Goal: Information Seeking & Learning: Learn about a topic

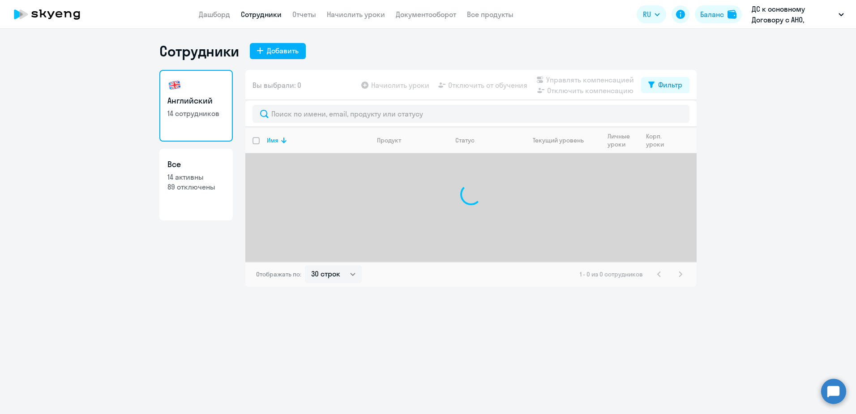
select select "30"
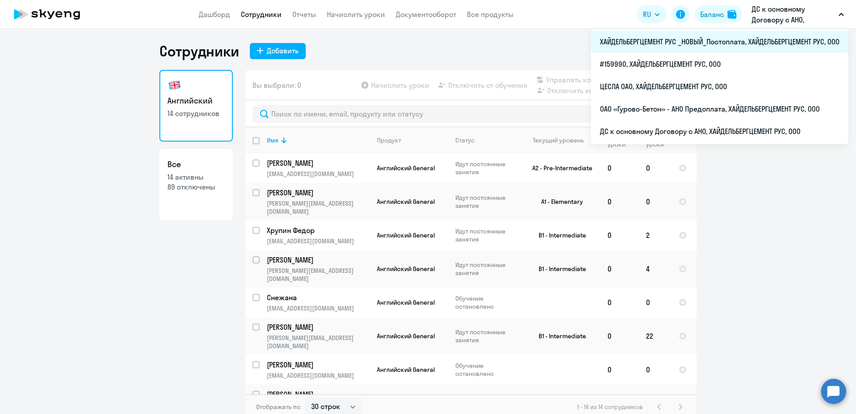
click at [722, 39] on li "ХАЙДЕЛЬБЕРГЦЕМЕНТ РУС _НОВЫЙ_Постоплата, ХАЙДЕЛЬБЕРГЦЕМЕНТ РУС, ООО" at bounding box center [720, 41] width 258 height 22
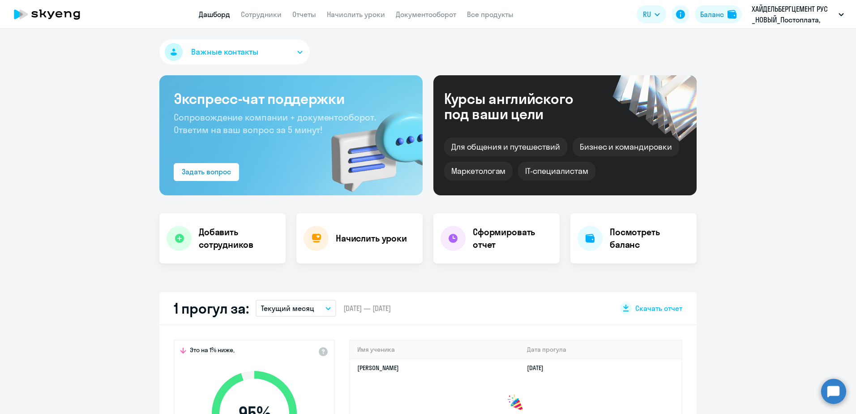
select select "30"
click at [262, 14] on link "Сотрудники" at bounding box center [261, 14] width 41 height 9
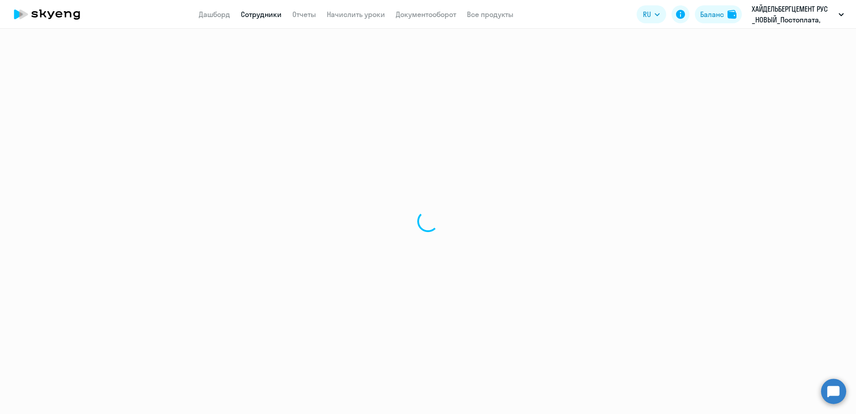
select select "30"
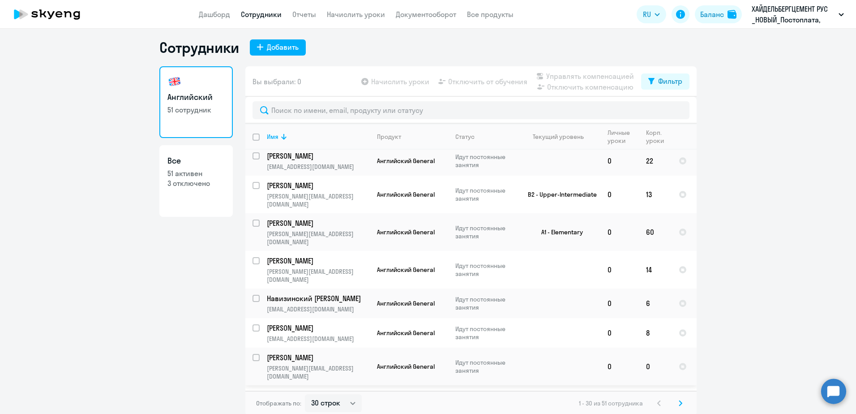
scroll to position [5, 0]
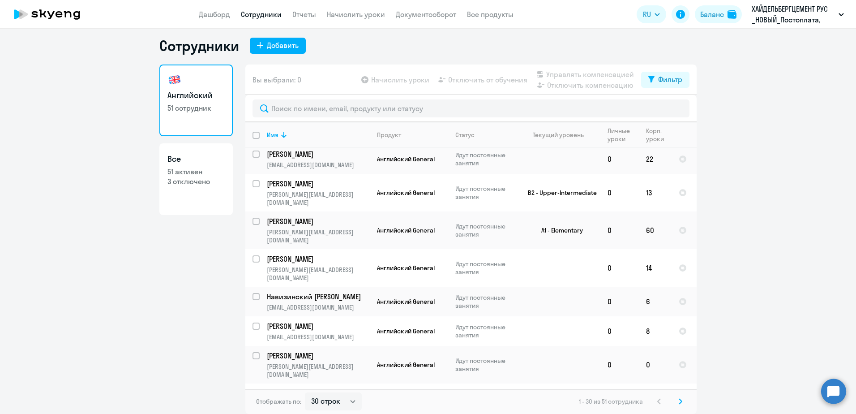
click at [671, 402] on div "1 - 30 из 51 сотрудника" at bounding box center [632, 401] width 107 height 11
click at [680, 403] on svg-icon at bounding box center [680, 401] width 11 height 11
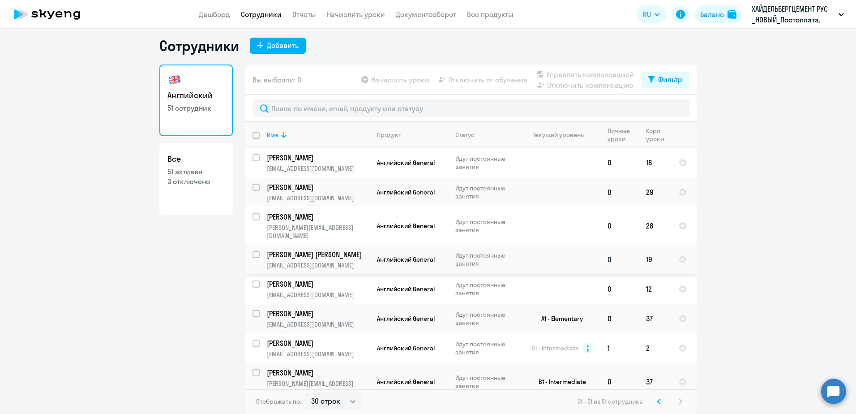
click at [343, 251] on p "[PERSON_NAME] [PERSON_NAME]" at bounding box center [317, 254] width 101 height 10
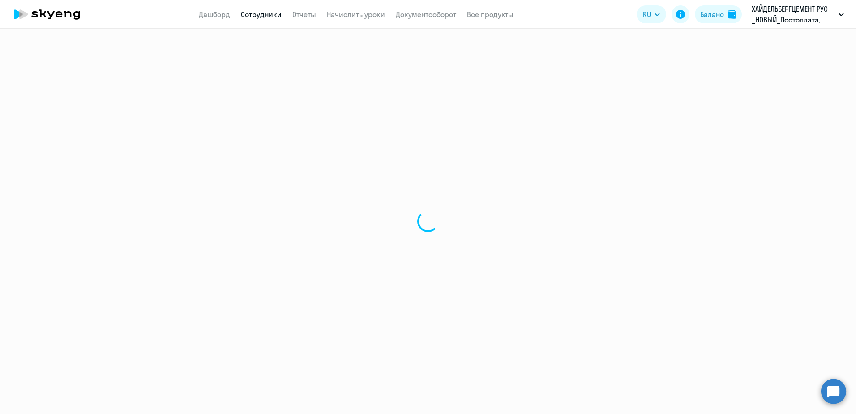
select select "english"
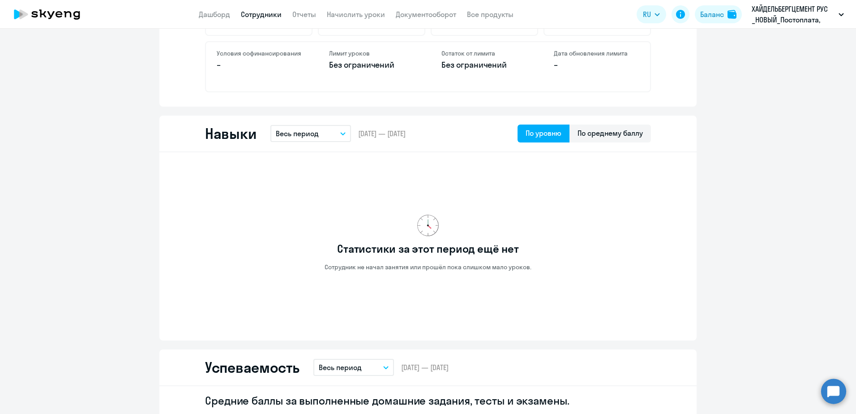
scroll to position [403, 0]
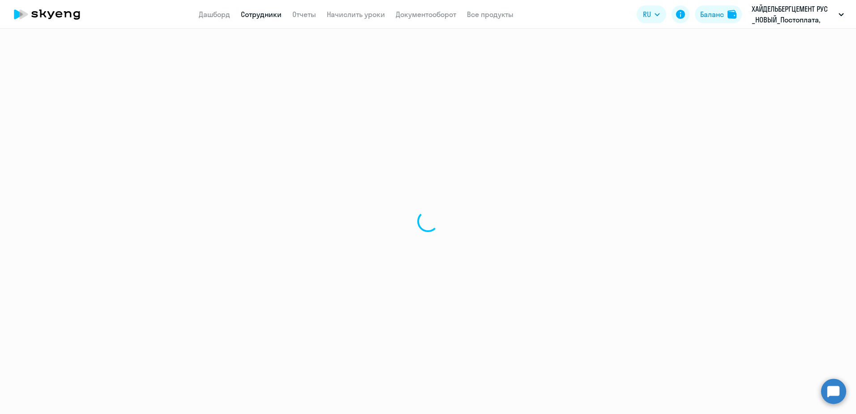
select select "30"
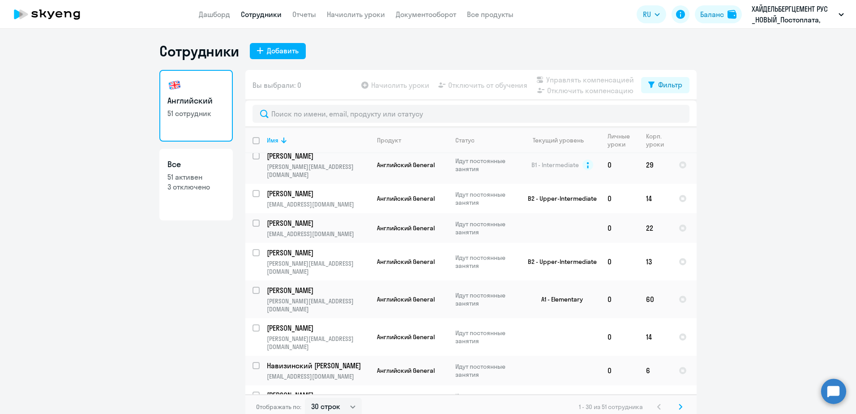
scroll to position [646, 0]
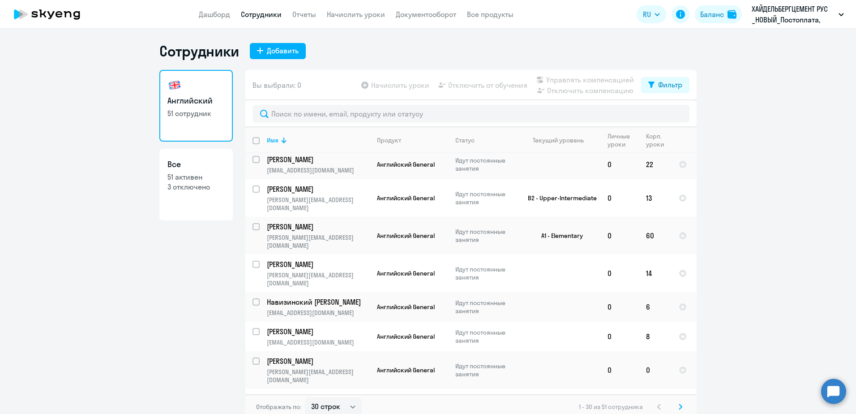
click at [681, 408] on svg-icon at bounding box center [680, 406] width 11 height 11
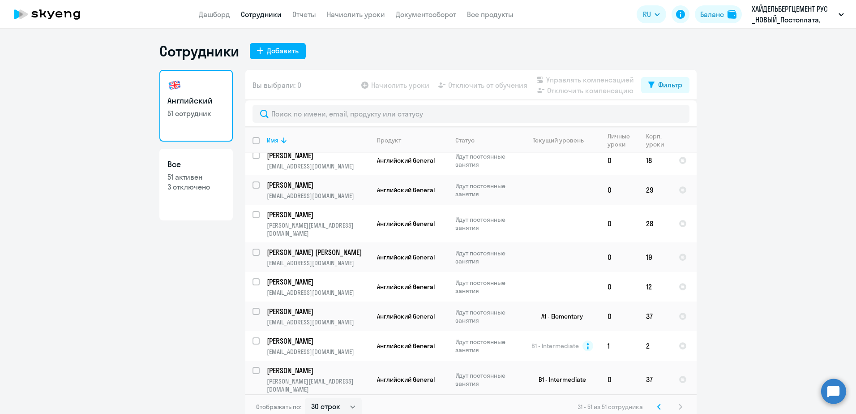
scroll to position [0, 0]
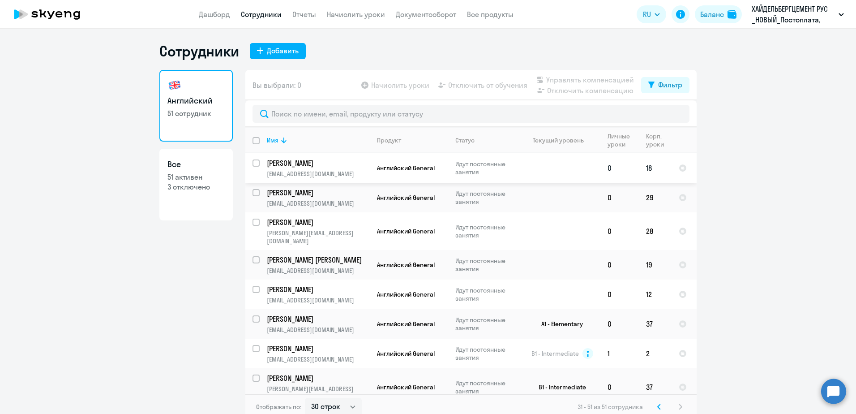
click at [322, 160] on p "[PERSON_NAME]" at bounding box center [317, 163] width 101 height 10
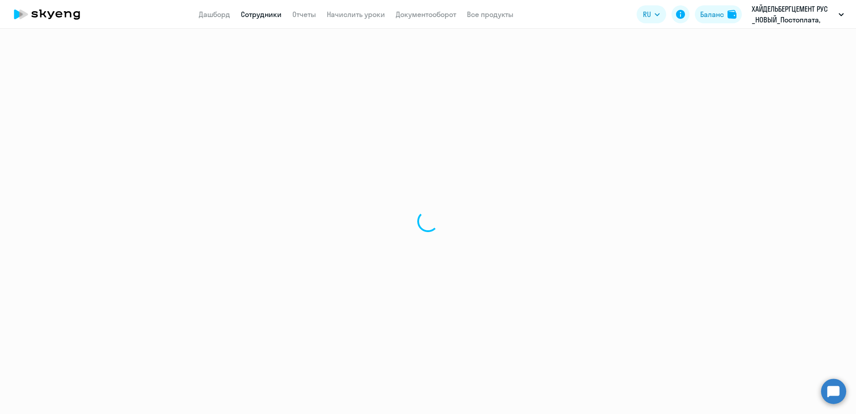
select select "english"
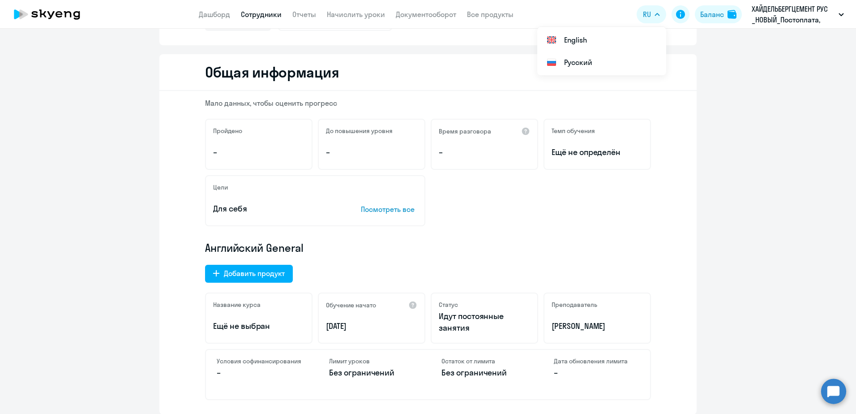
scroll to position [84, 0]
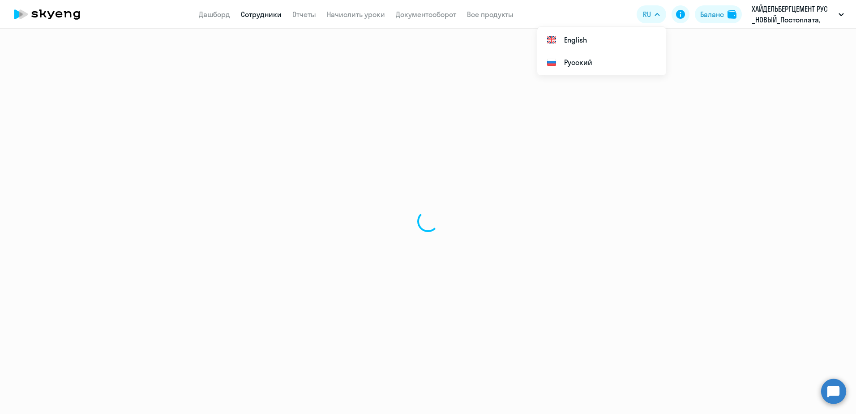
select select "30"
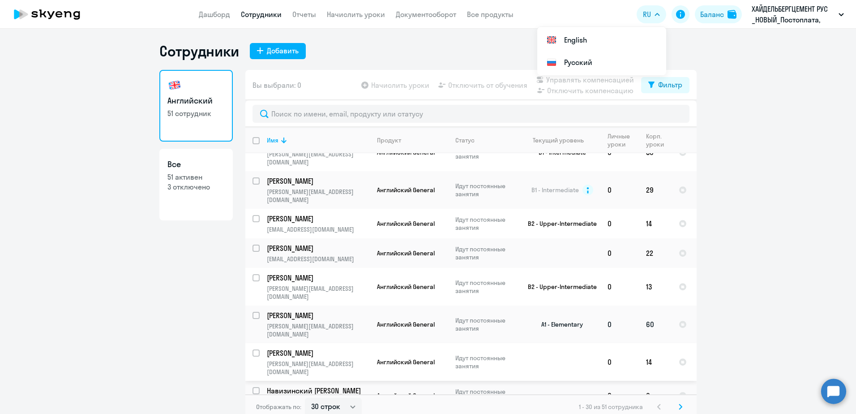
scroll to position [556, 0]
click at [328, 387] on p "Навизинский [PERSON_NAME]" at bounding box center [317, 392] width 101 height 10
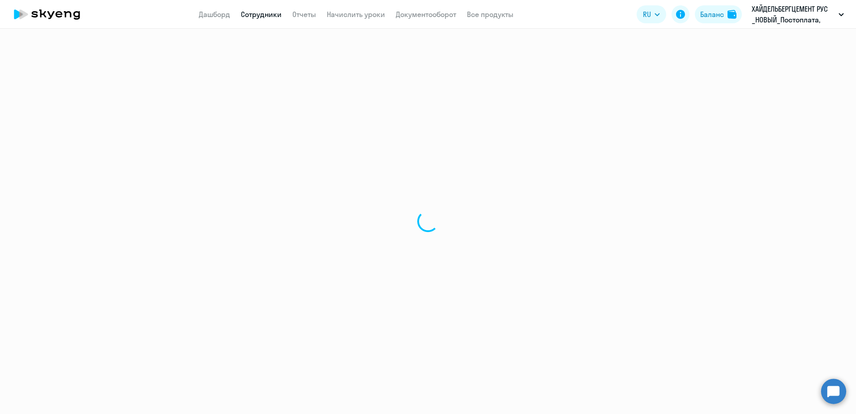
select select "english"
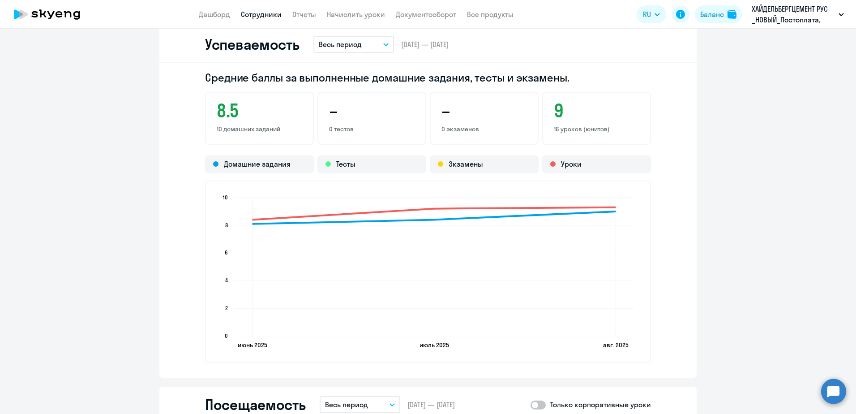
scroll to position [717, 0]
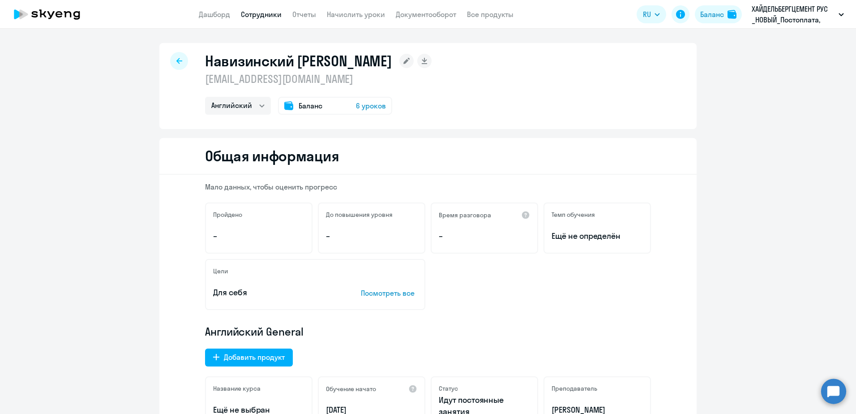
select select "30"
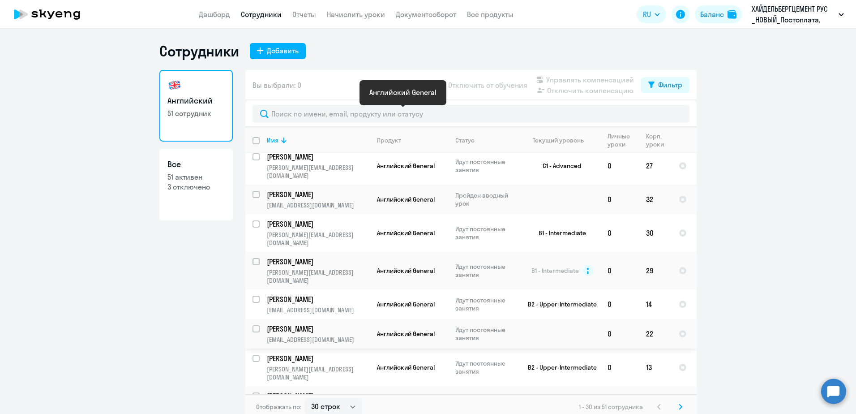
scroll to position [537, 0]
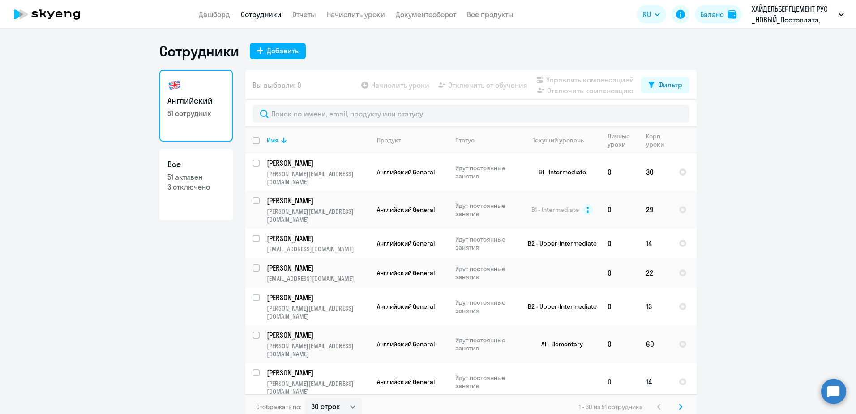
click at [344, 363] on td "[PERSON_NAME] [PERSON_NAME][EMAIL_ADDRESS][DOMAIN_NAME]" at bounding box center [315, 382] width 110 height 38
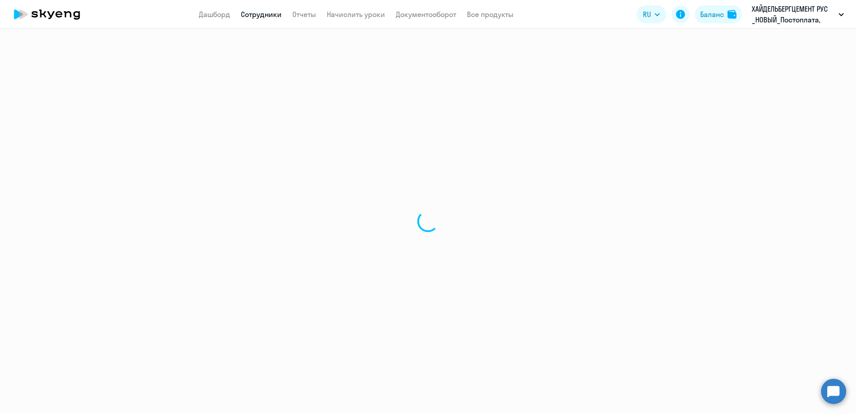
select select "english"
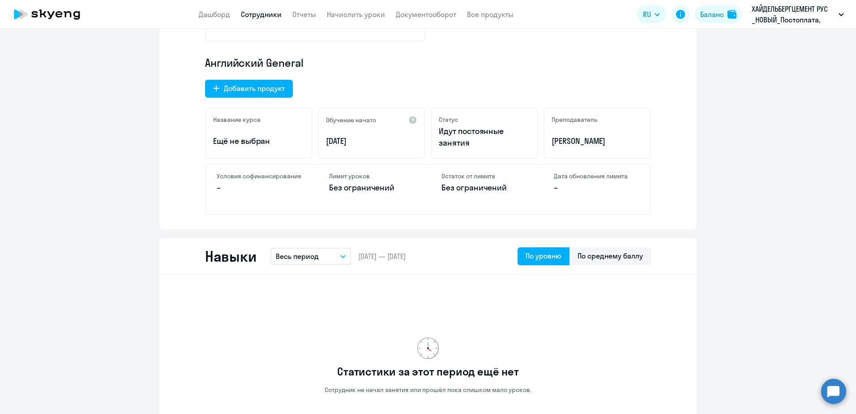
scroll to position [179, 0]
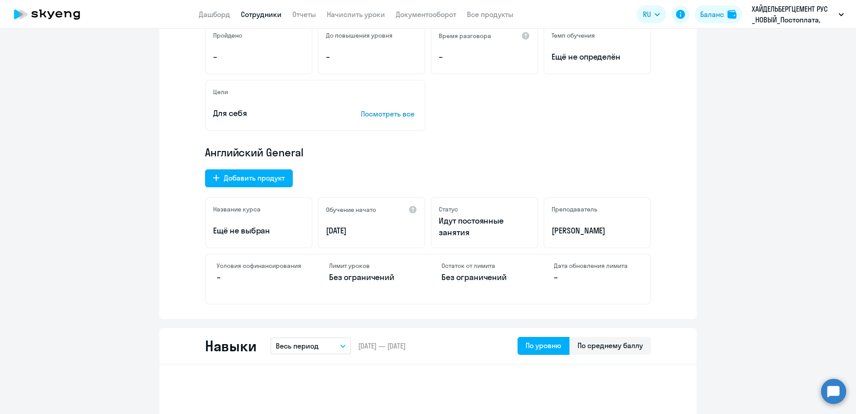
click at [374, 110] on p "Посмотреть все" at bounding box center [389, 113] width 56 height 11
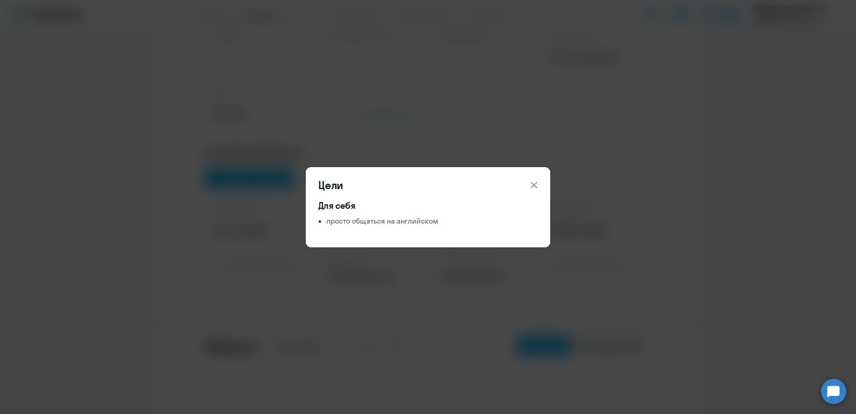
click at [551, 179] on div "Цели Для себя просто общаться на английском" at bounding box center [428, 207] width 434 height 251
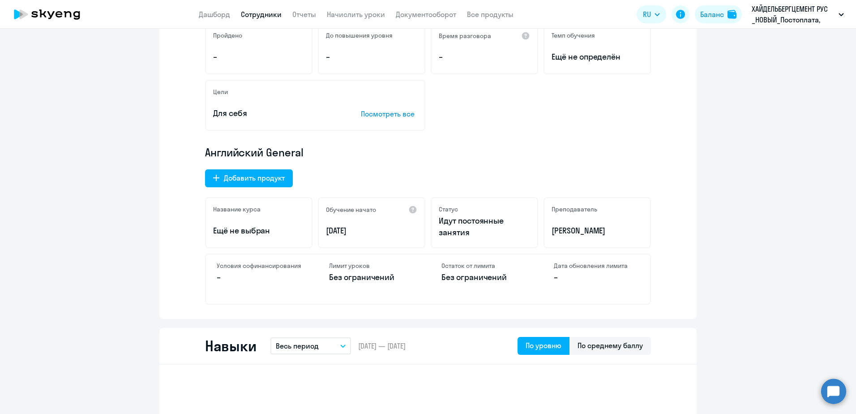
click at [545, 180] on div "Английский General Добавить продукт Название курса Ещё не выбран Обучение начат…" at bounding box center [428, 224] width 446 height 159
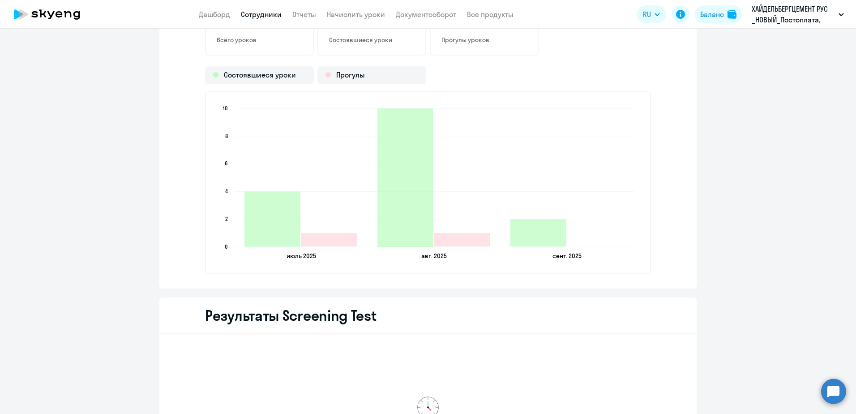
scroll to position [1338, 0]
